Goal: Task Accomplishment & Management: Manage account settings

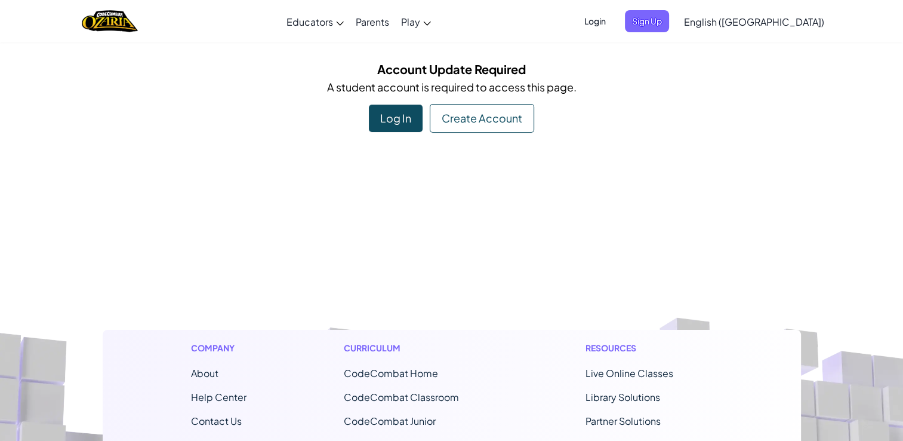
click at [415, 120] on div "Log In" at bounding box center [396, 117] width 54 height 27
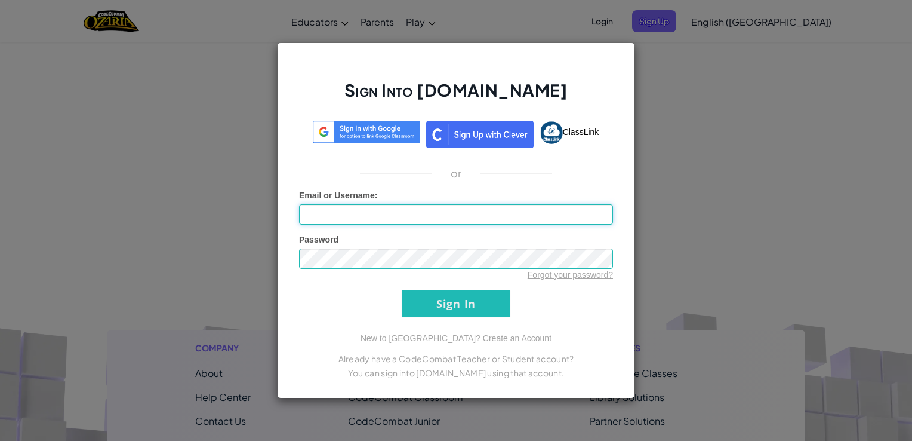
type input "Emipro36789"
click at [462, 303] on input "Sign In" at bounding box center [456, 303] width 109 height 27
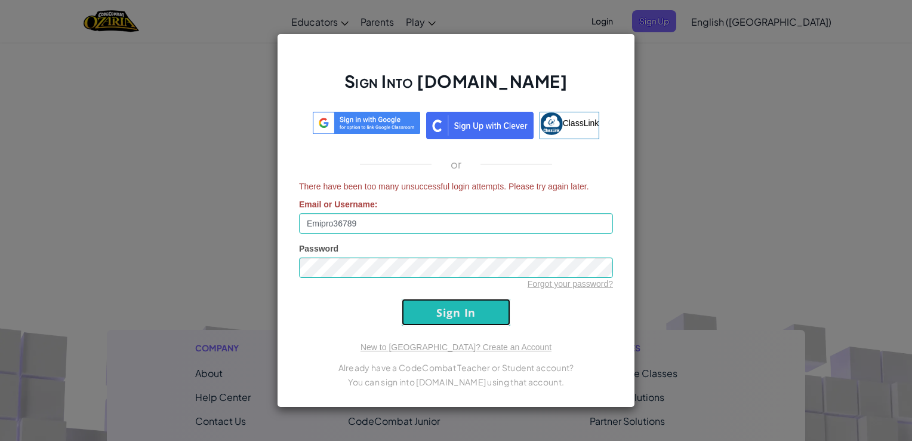
click at [462, 303] on input "Sign In" at bounding box center [456, 311] width 109 height 27
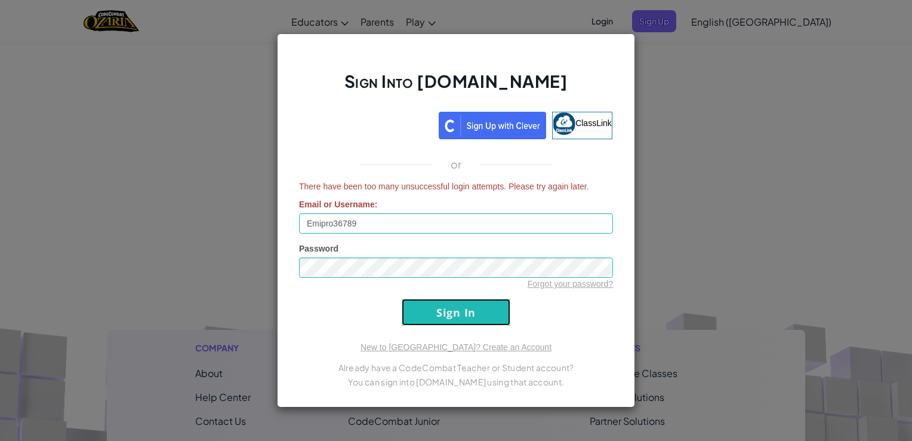
click at [448, 307] on input "Sign In" at bounding box center [456, 311] width 109 height 27
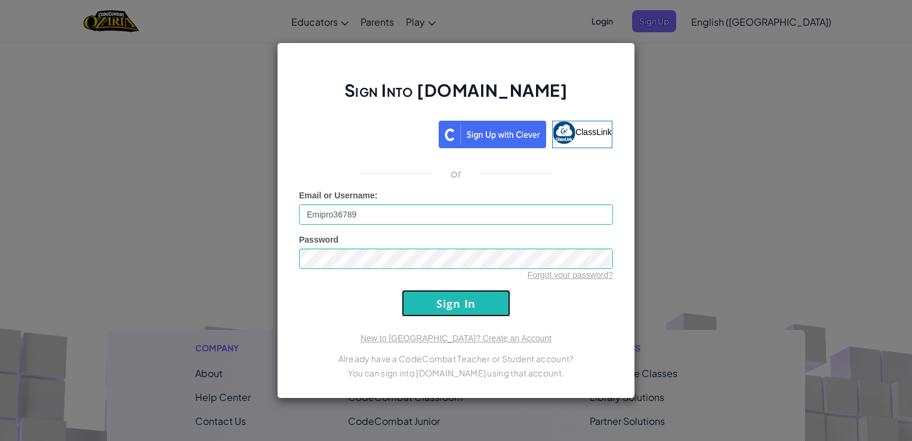
click at [448, 307] on input "Sign In" at bounding box center [456, 303] width 109 height 27
